Goal: Task Accomplishment & Management: Manage account settings

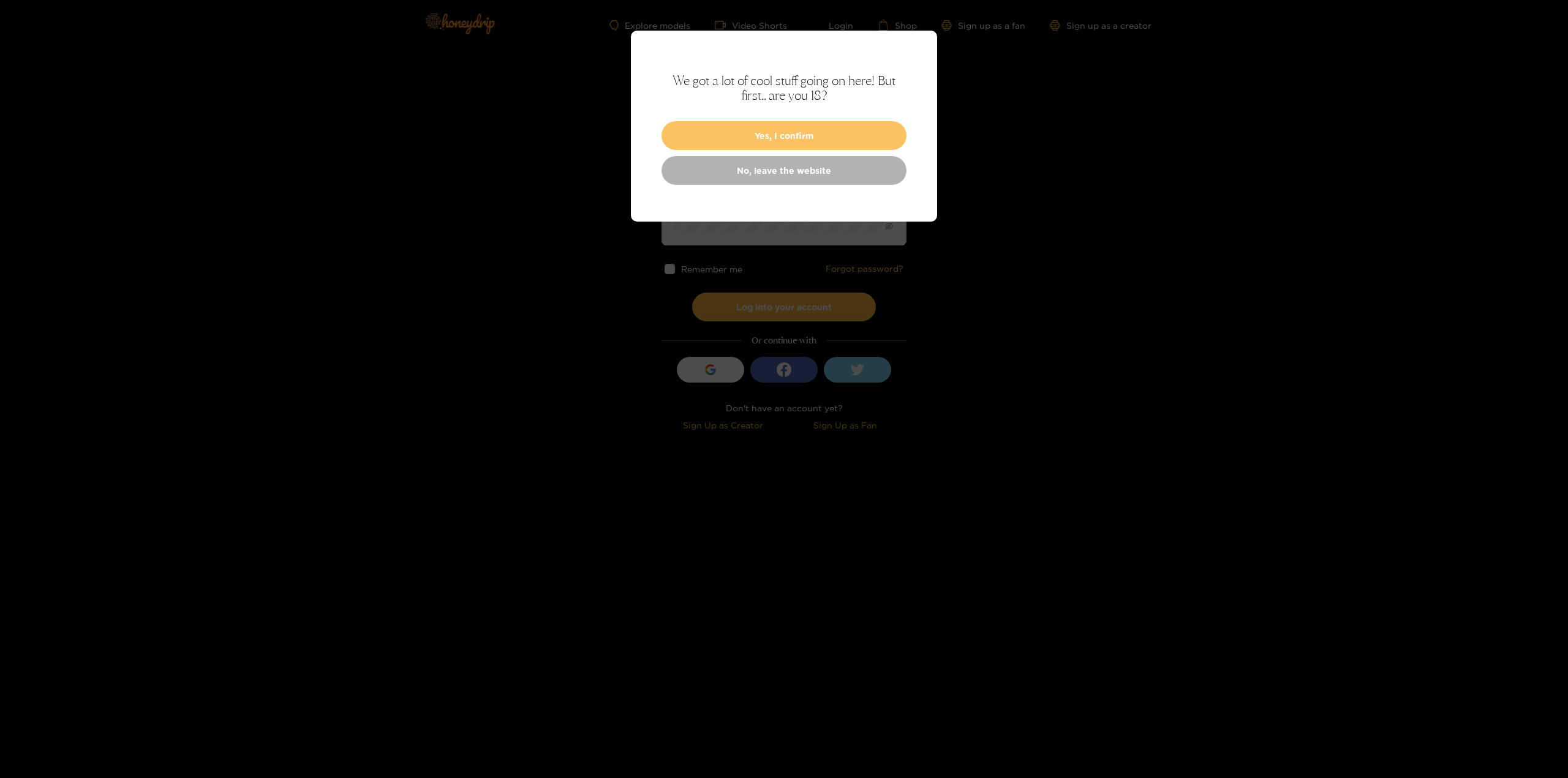
click at [835, 137] on button "Yes, I confirm" at bounding box center [784, 135] width 245 height 29
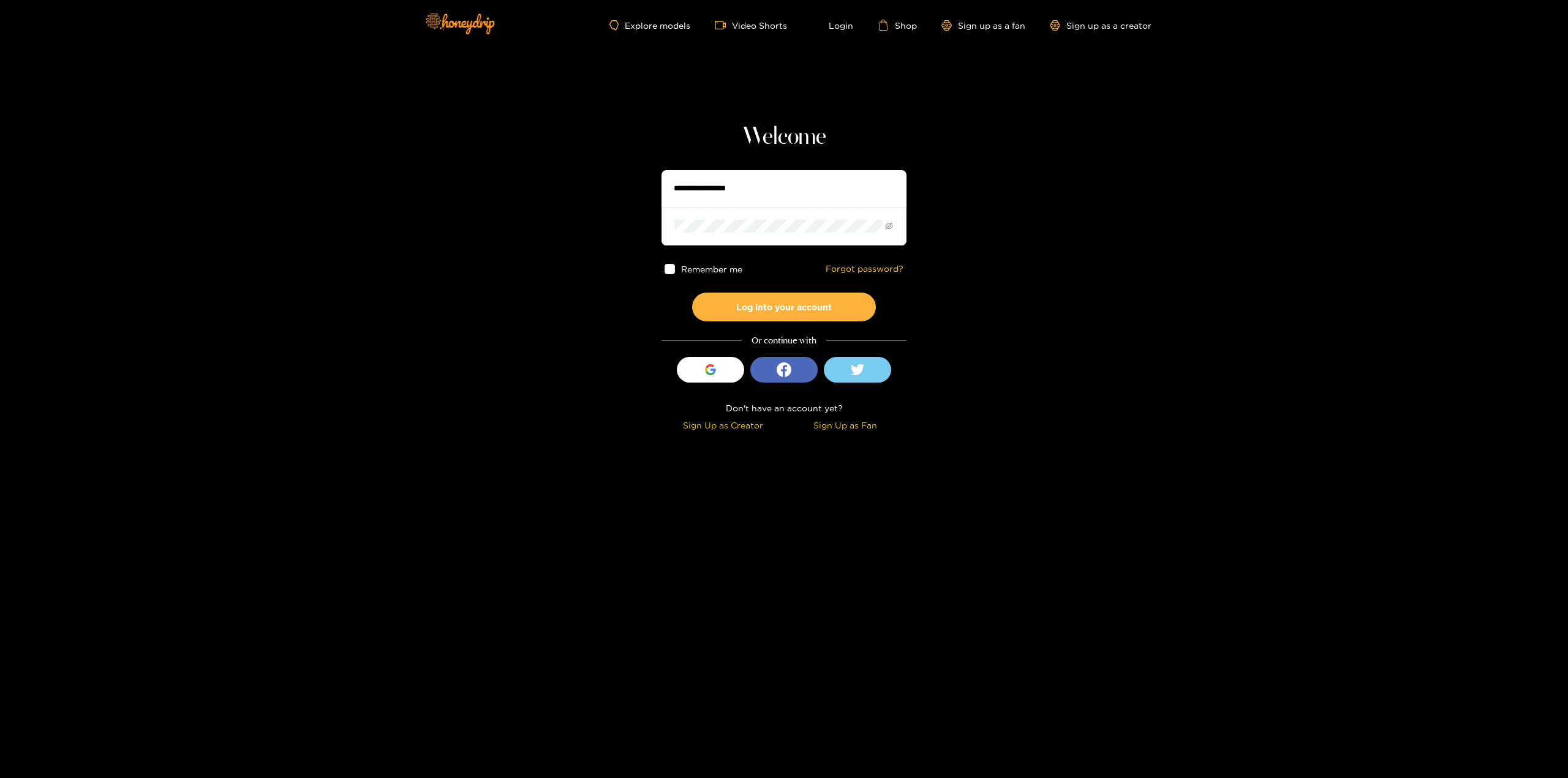
click at [777, 190] on input "text" at bounding box center [784, 188] width 245 height 36
type input "**********"
click at [791, 220] on span at bounding box center [784, 226] width 245 height 38
click at [790, 312] on button "Log into your account" at bounding box center [784, 307] width 183 height 29
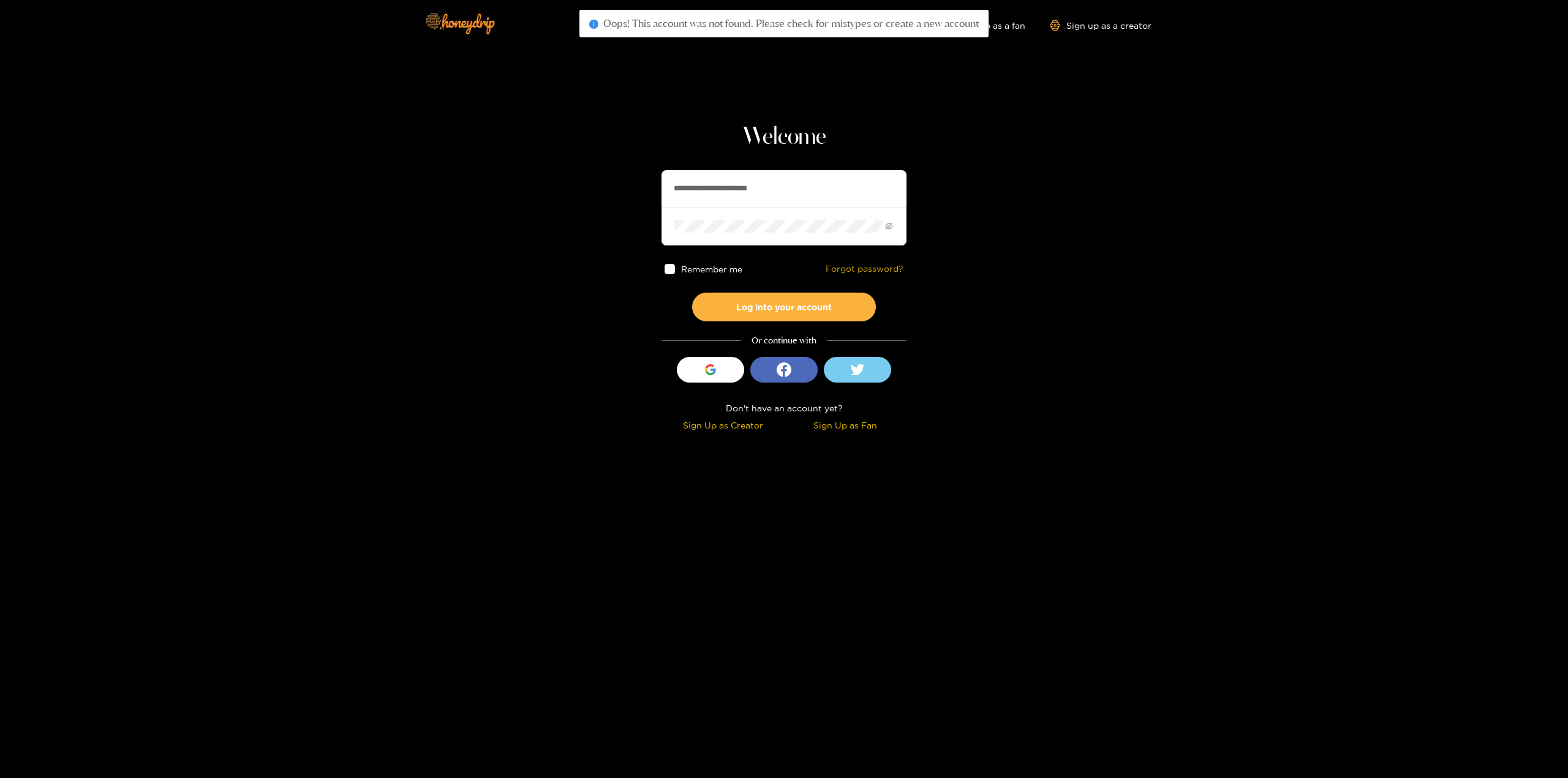
click at [877, 265] on link "Forgot password?" at bounding box center [865, 269] width 78 height 10
